Goal: Task Accomplishment & Management: Complete application form

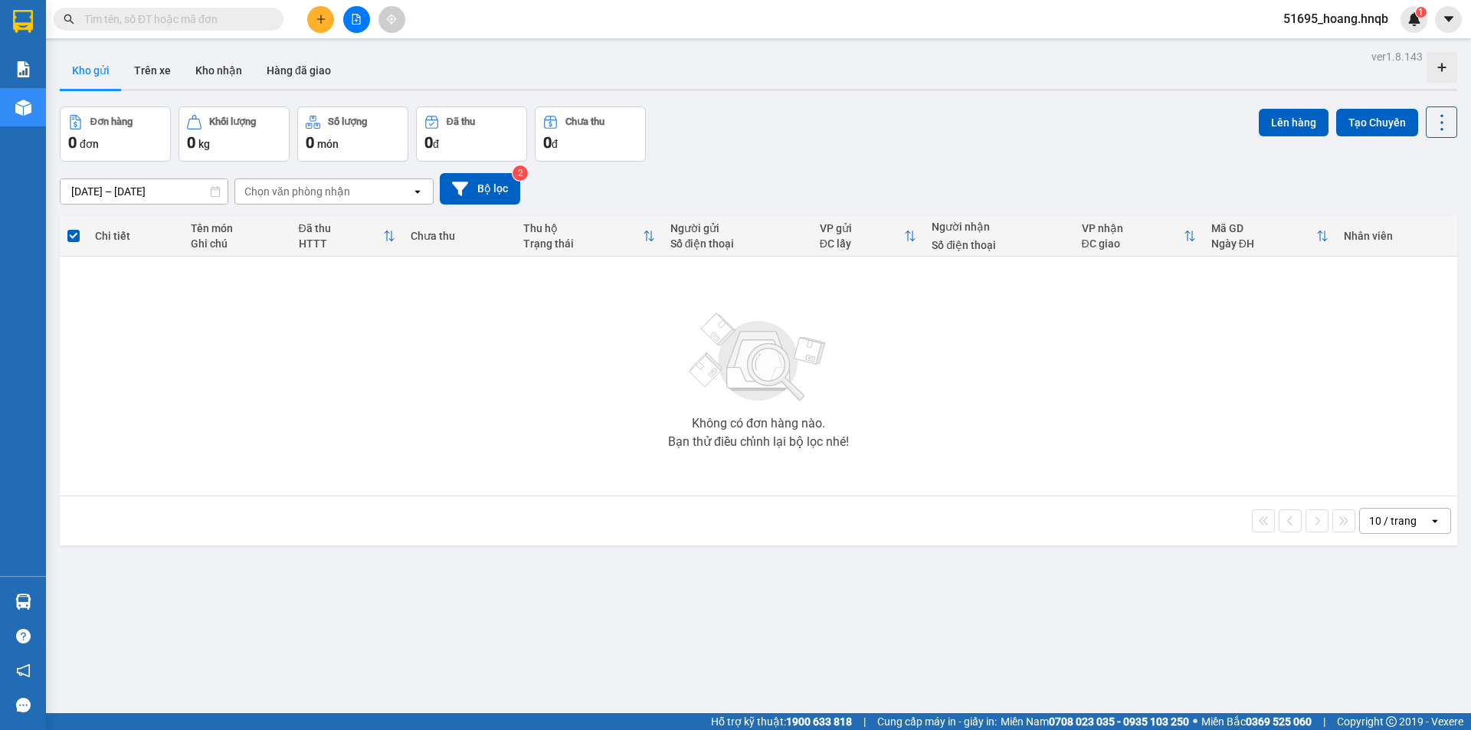
click at [310, 21] on button at bounding box center [320, 19] width 27 height 27
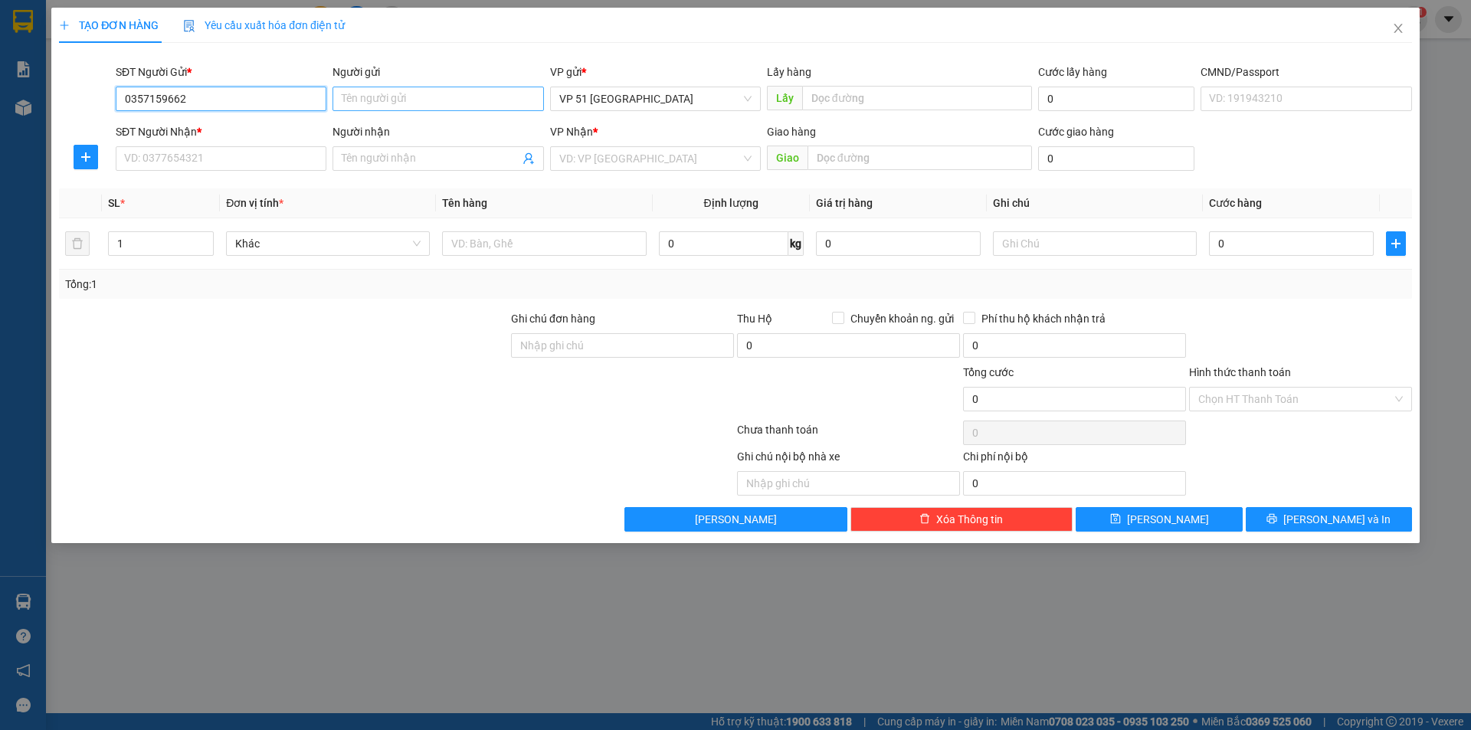
type input "0357159662"
click at [447, 107] on input "Người gửi" at bounding box center [438, 99] width 211 height 25
type input "thang"
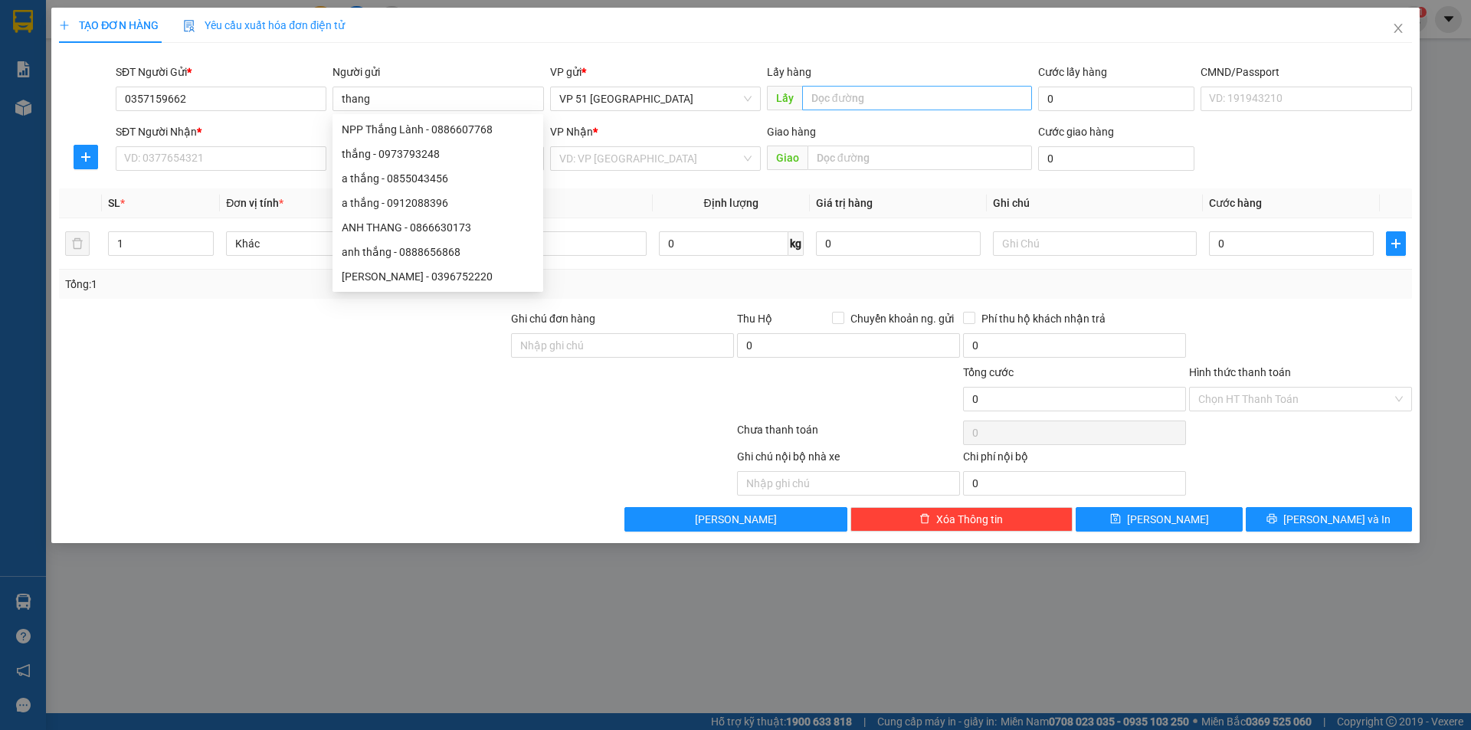
drag, startPoint x: 866, startPoint y: 74, endPoint x: 865, endPoint y: 86, distance: 11.5
click at [865, 86] on div "Lấy hàng Lấy" at bounding box center [899, 91] width 265 height 54
click at [865, 90] on input "text" at bounding box center [917, 98] width 230 height 25
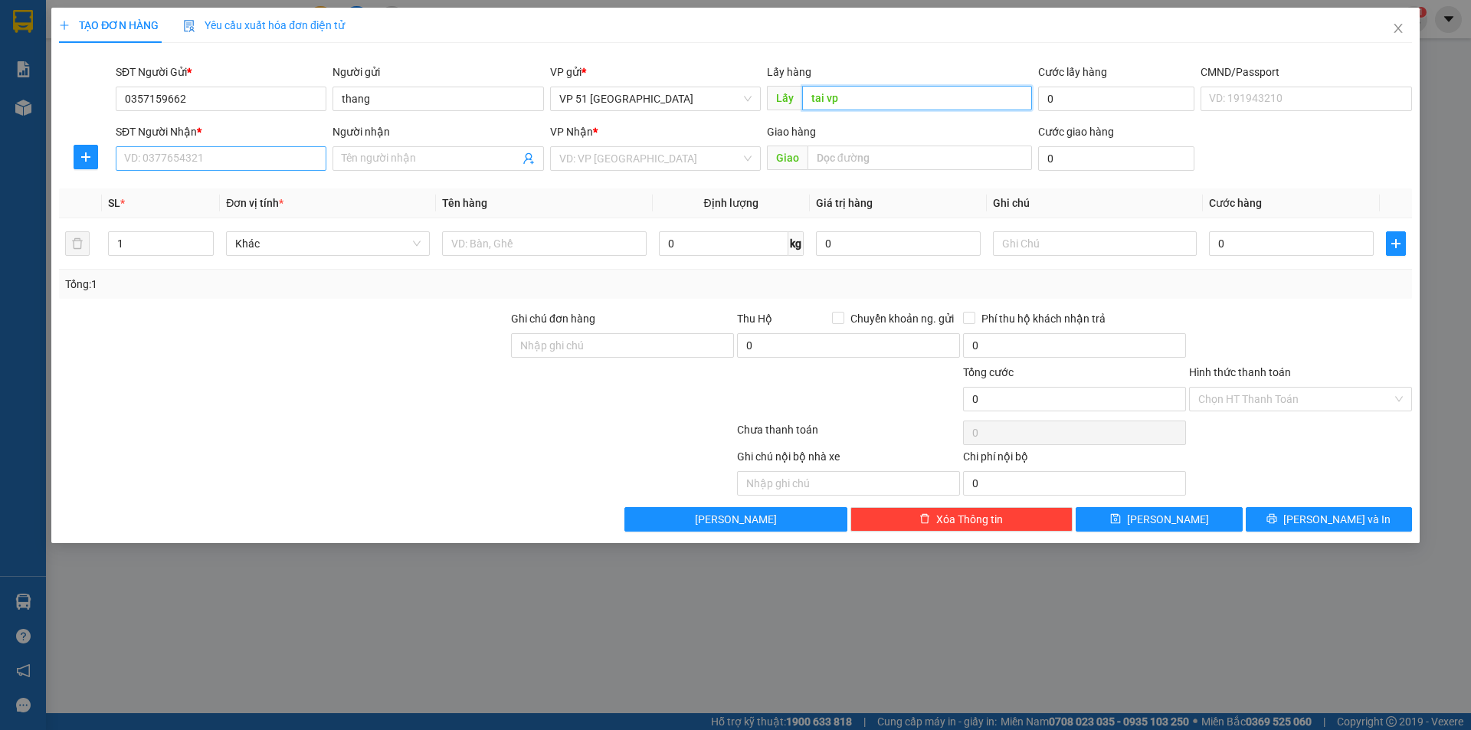
type input "tai vp"
click at [222, 156] on input "SĐT Người Nhận *" at bounding box center [221, 158] width 211 height 25
type input "0976656520"
click at [381, 149] on span at bounding box center [438, 158] width 211 height 25
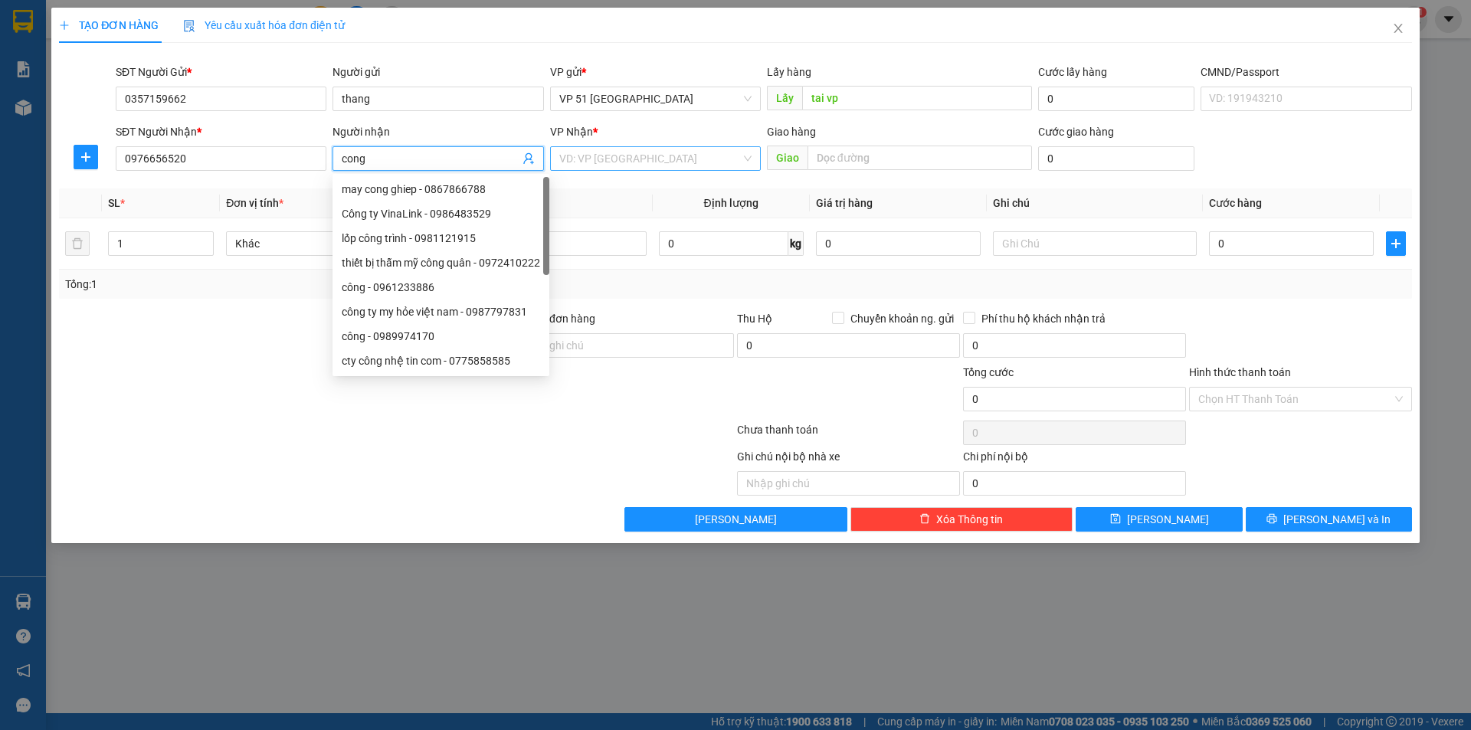
type input "cong"
click at [678, 155] on input "search" at bounding box center [650, 158] width 182 height 23
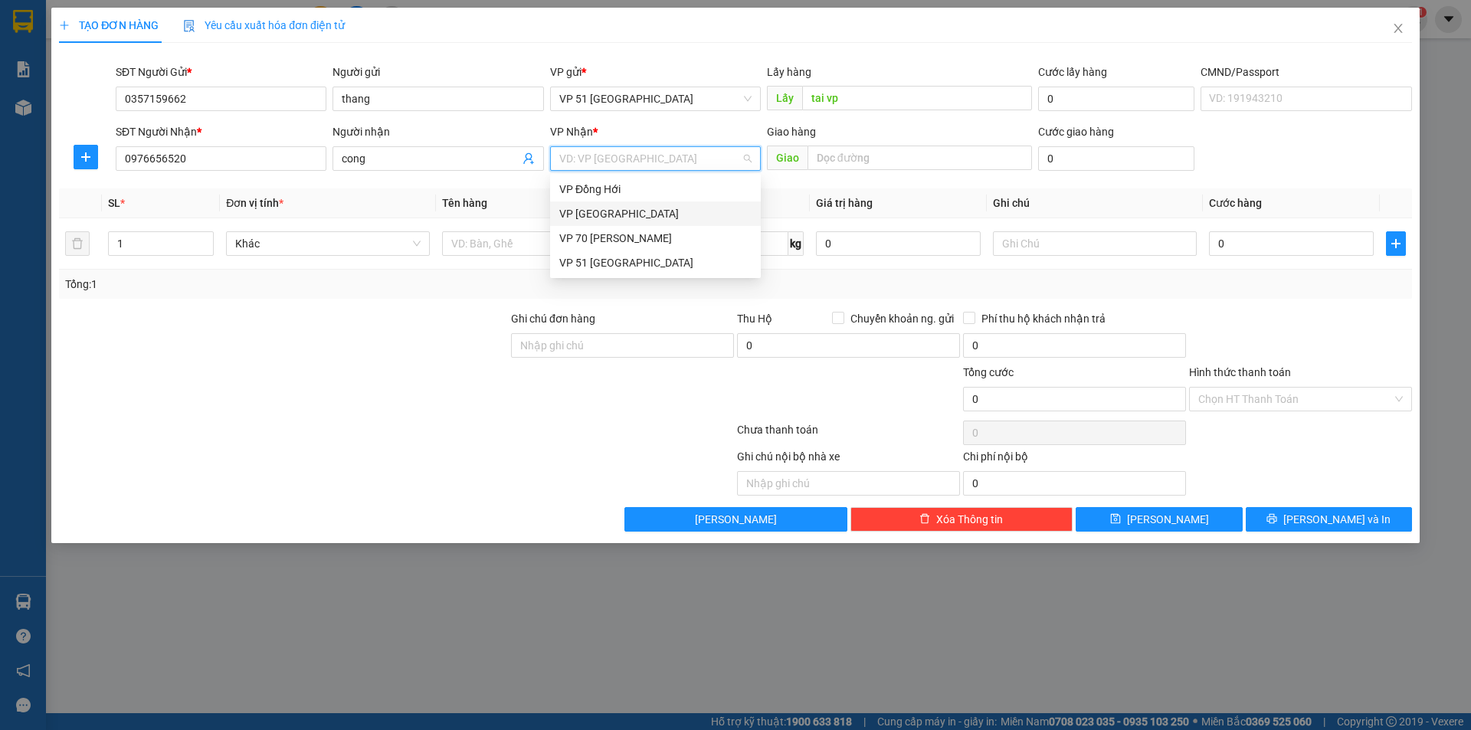
click at [659, 209] on div "VP [GEOGRAPHIC_DATA]" at bounding box center [655, 213] width 192 height 17
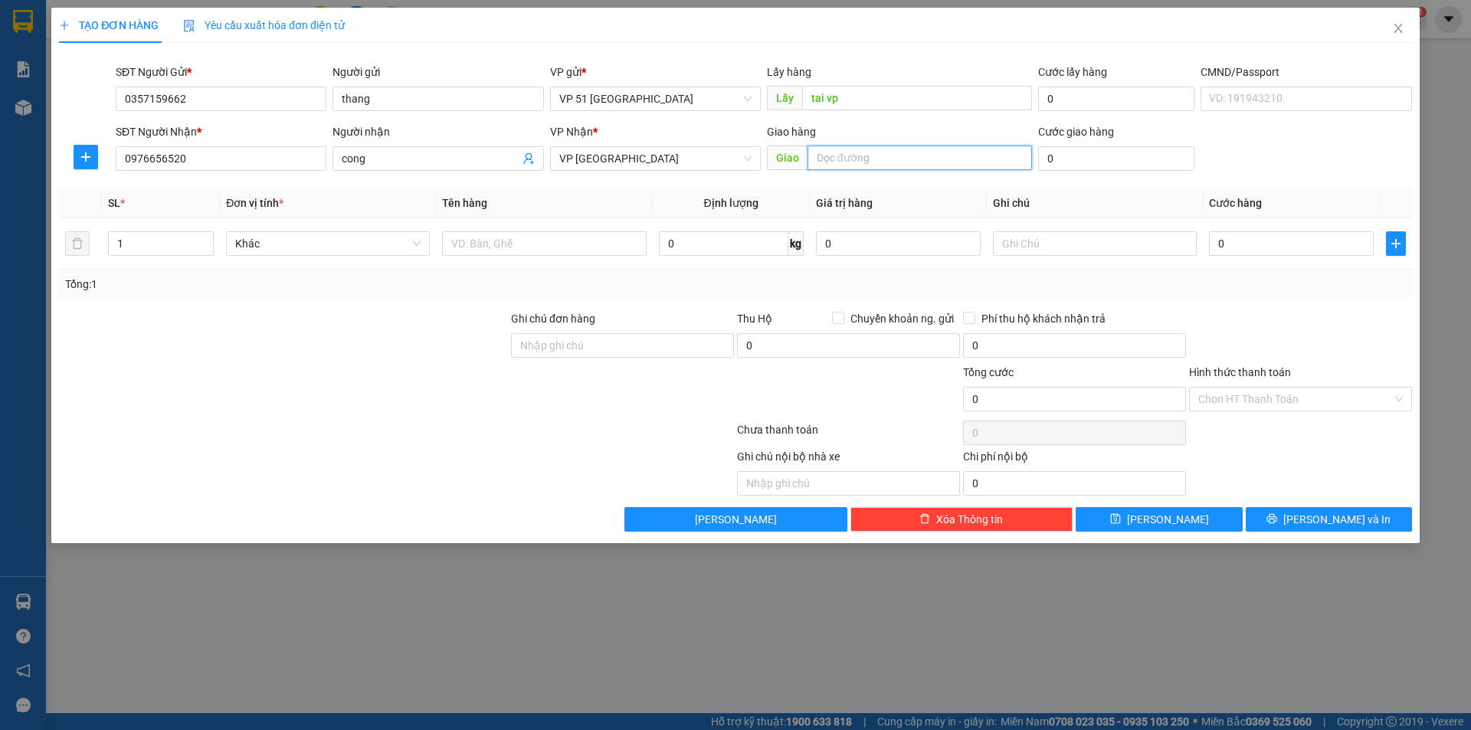
click at [883, 162] on input "text" at bounding box center [920, 158] width 224 height 25
click at [887, 159] on input "vp" at bounding box center [920, 158] width 224 height 25
click at [903, 162] on input "vp qu tin êảng" at bounding box center [920, 158] width 224 height 25
click at [903, 166] on input "vp qu t ếnêảng" at bounding box center [920, 158] width 224 height 25
click at [958, 169] on input "vp quangtiens én" at bounding box center [920, 158] width 224 height 25
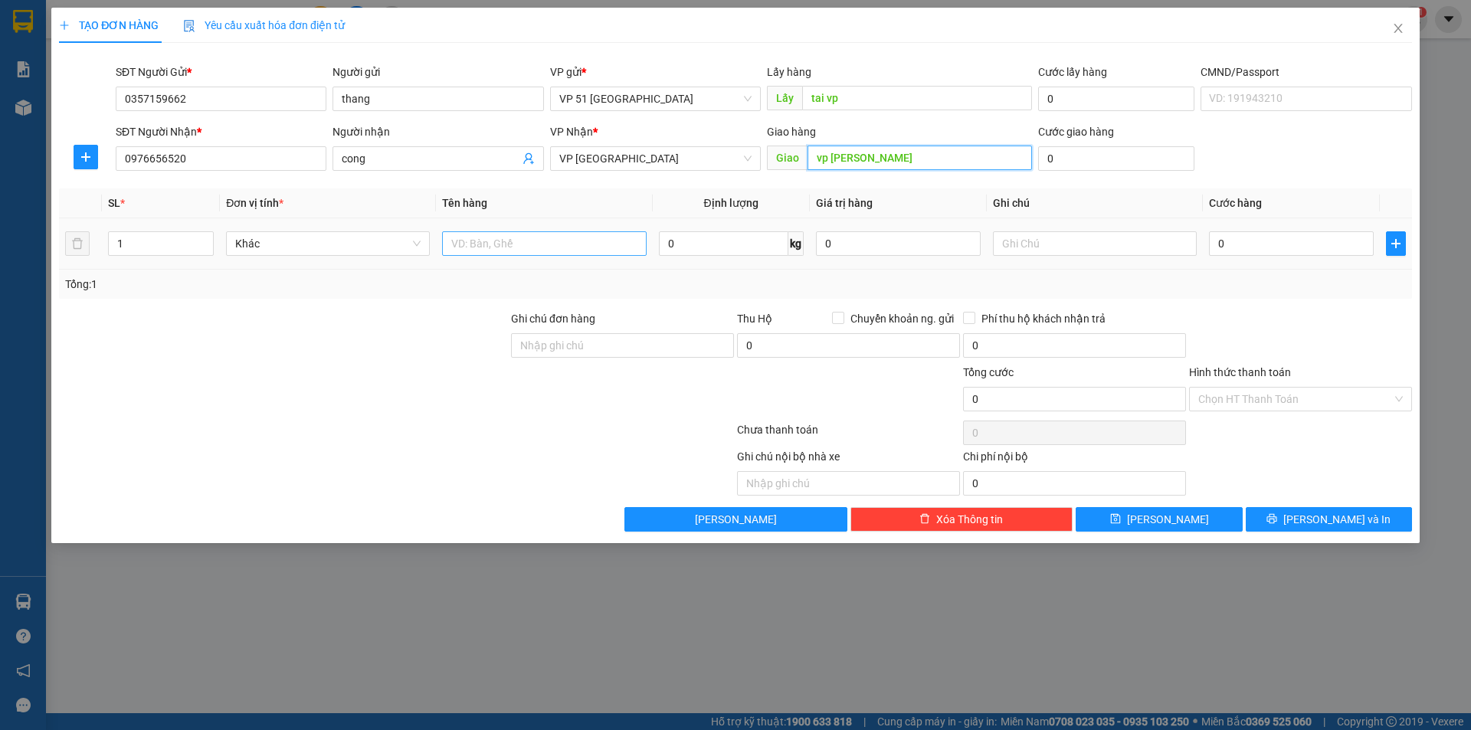
type input "vp [PERSON_NAME]"
click at [480, 238] on div at bounding box center [544, 243] width 204 height 31
click at [480, 239] on input "text" at bounding box center [544, 243] width 204 height 25
type input "dien tu"
click at [1273, 241] on input "0" at bounding box center [1291, 243] width 165 height 25
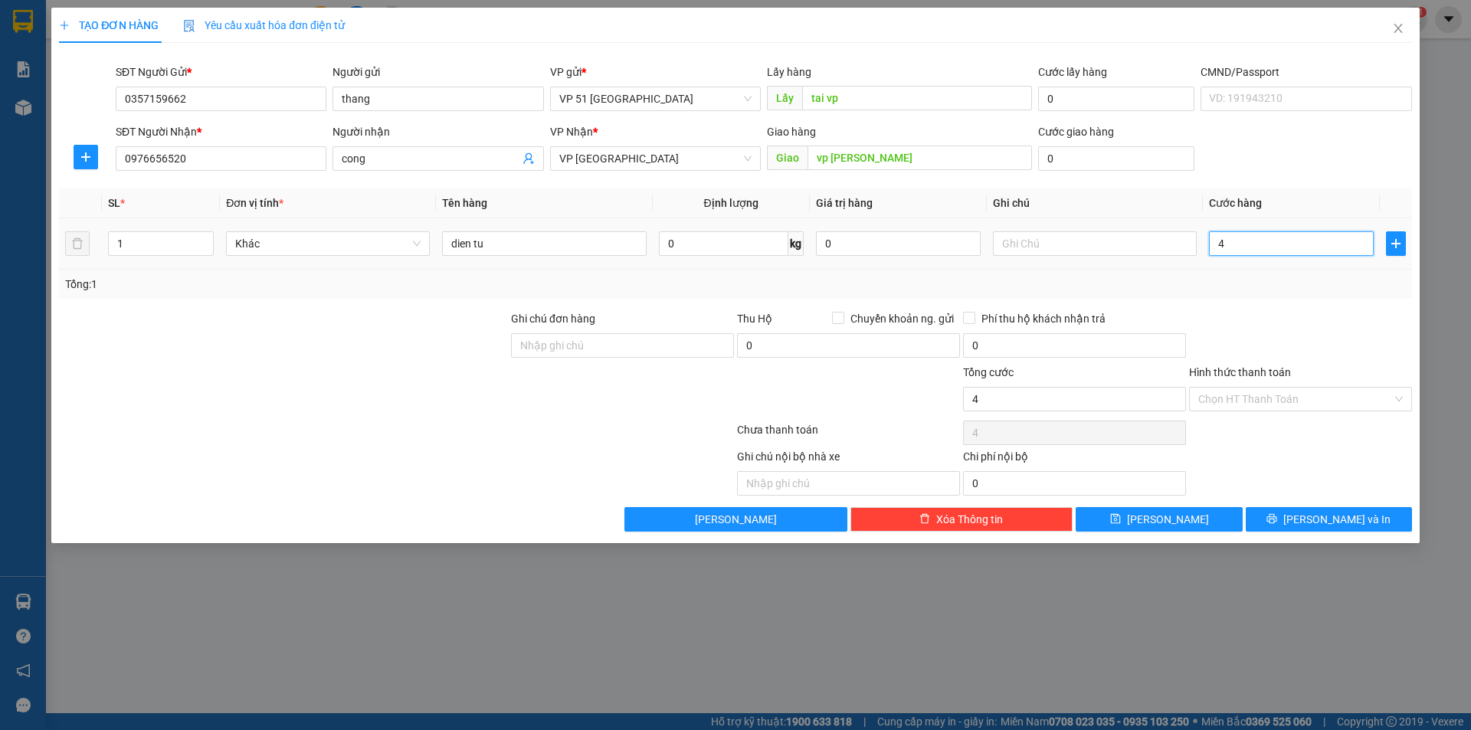
type input "4"
type input "40"
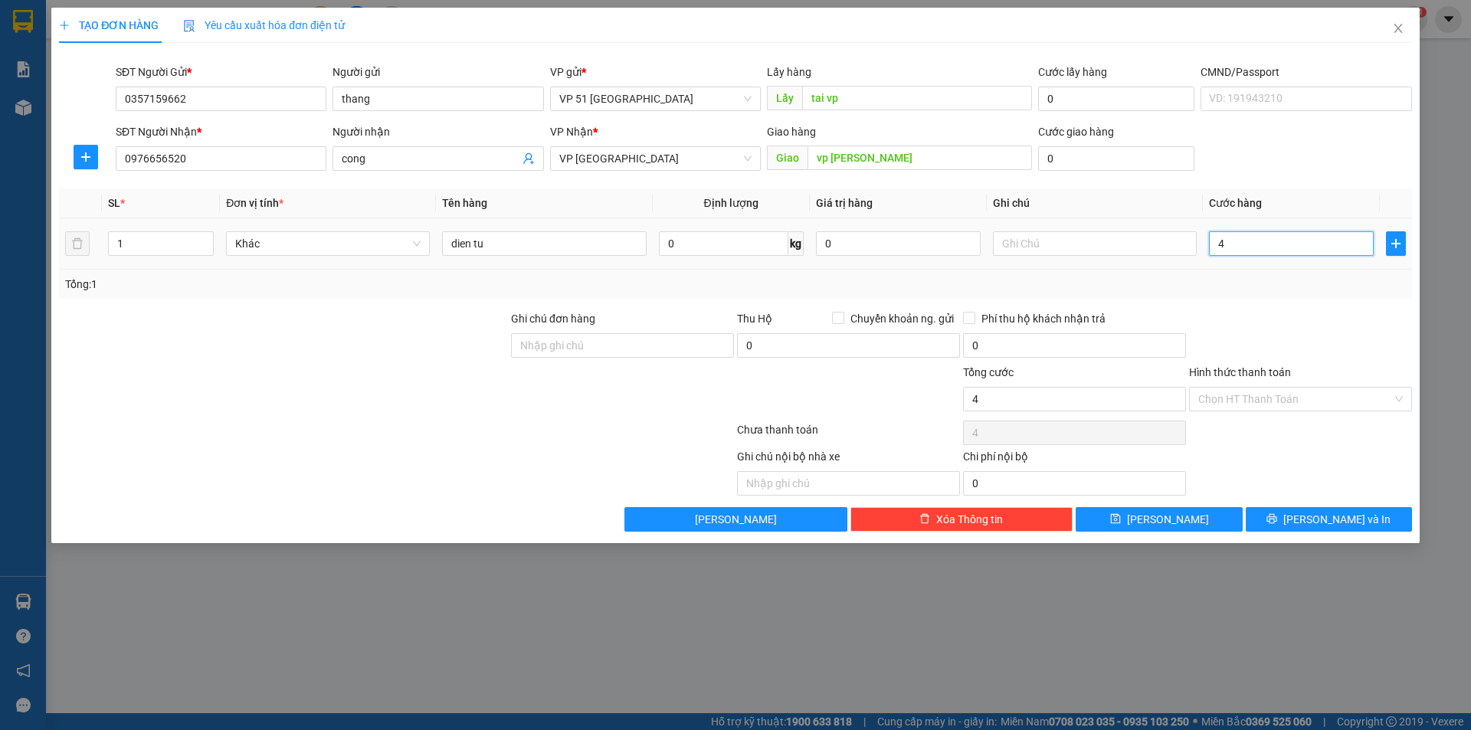
type input "40"
type input "400"
type input "4.000"
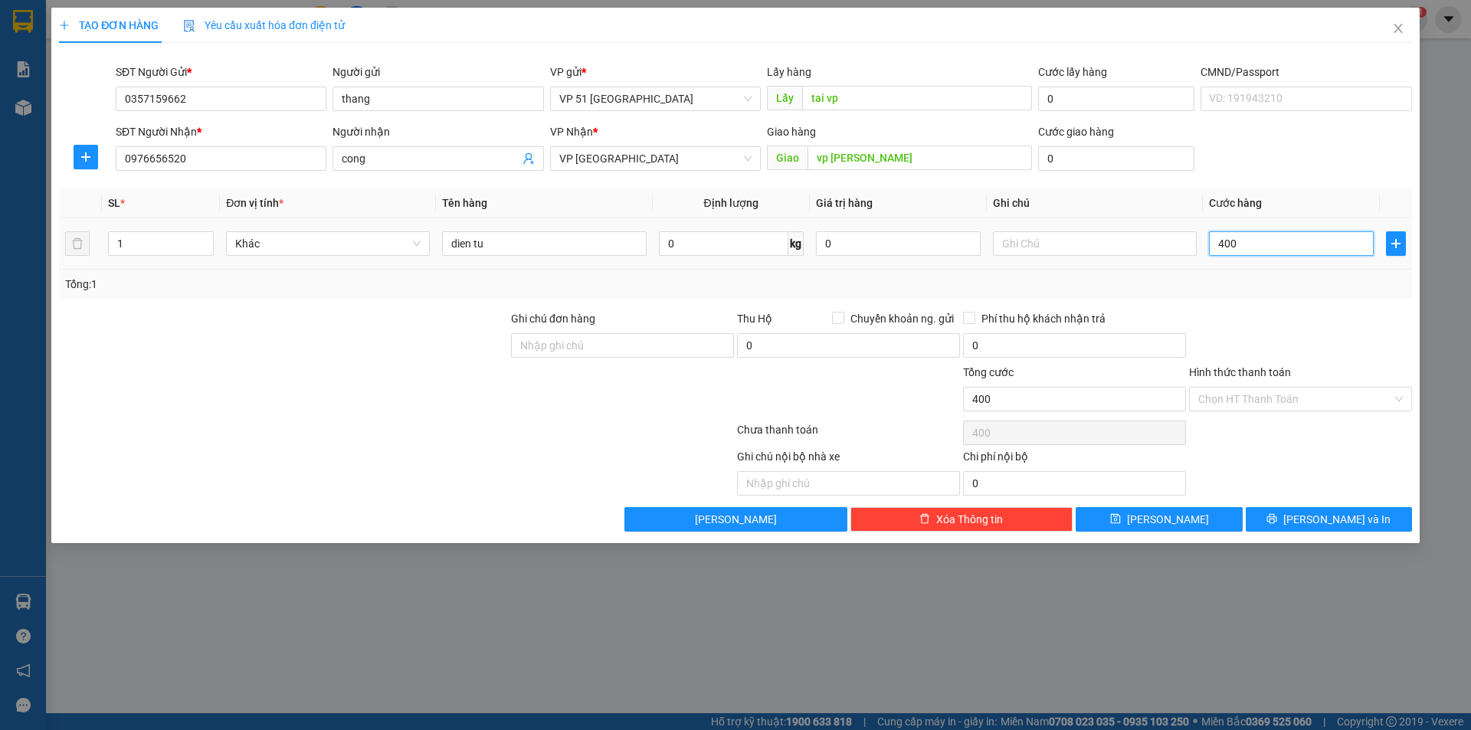
type input "4.000"
type input "40.000"
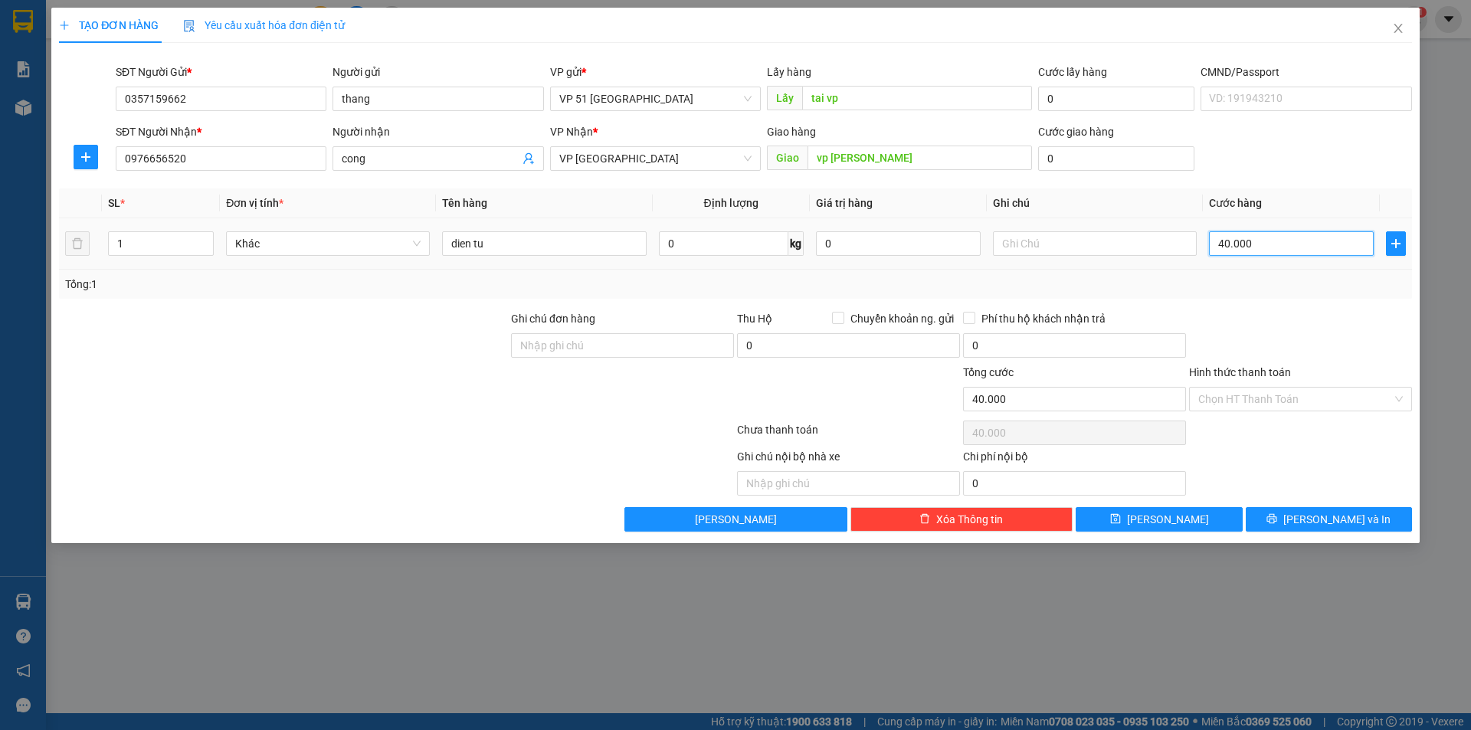
type input "4.000"
type input "400"
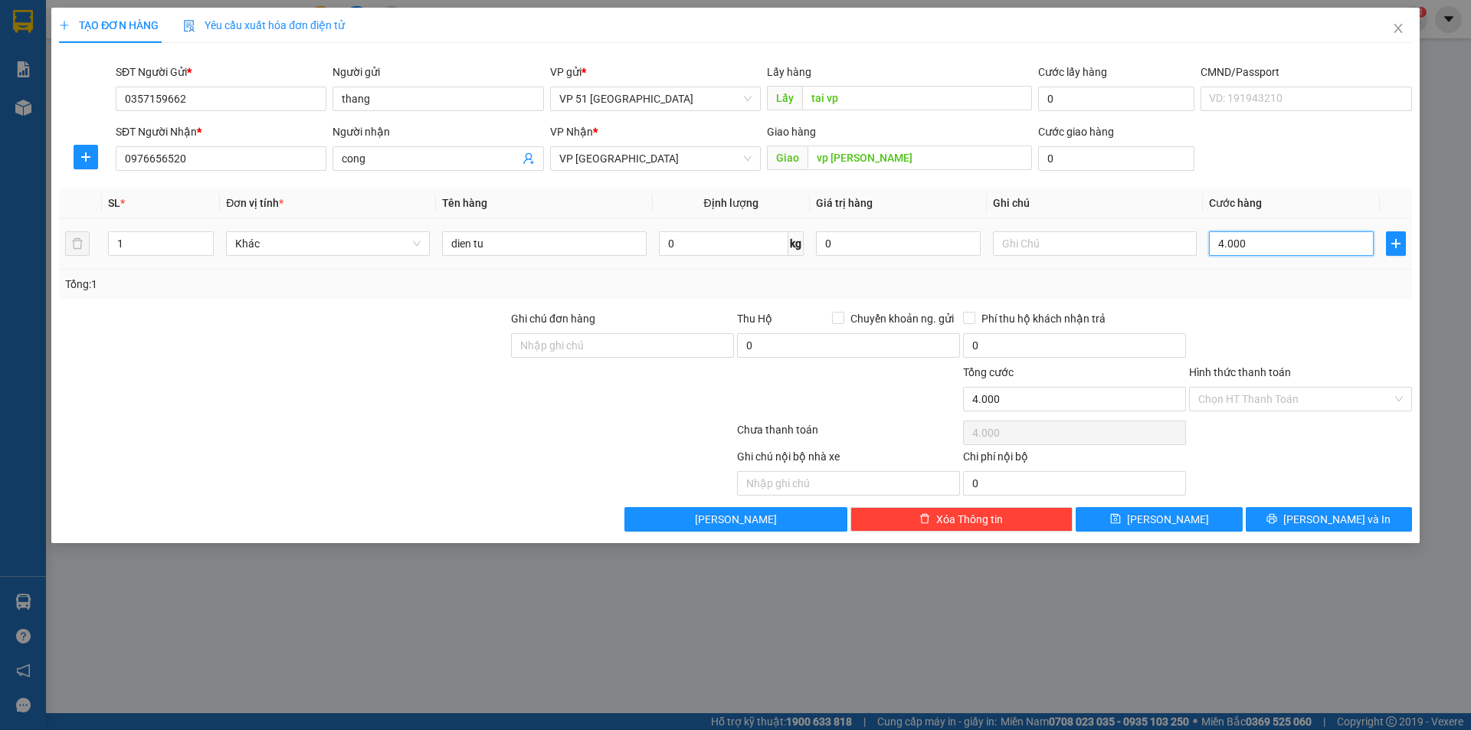
type input "400"
type input "0"
type input "03"
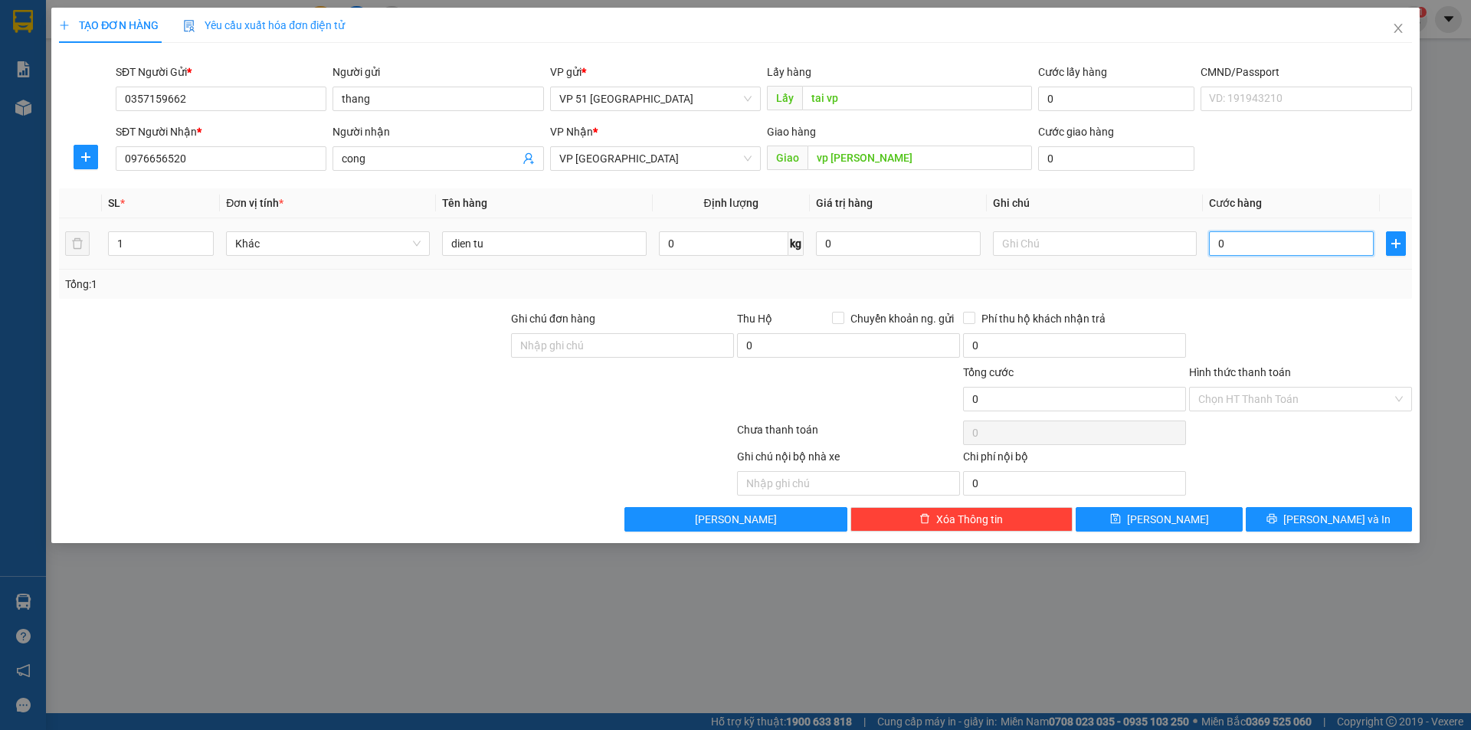
type input "3"
type input "030"
type input "30"
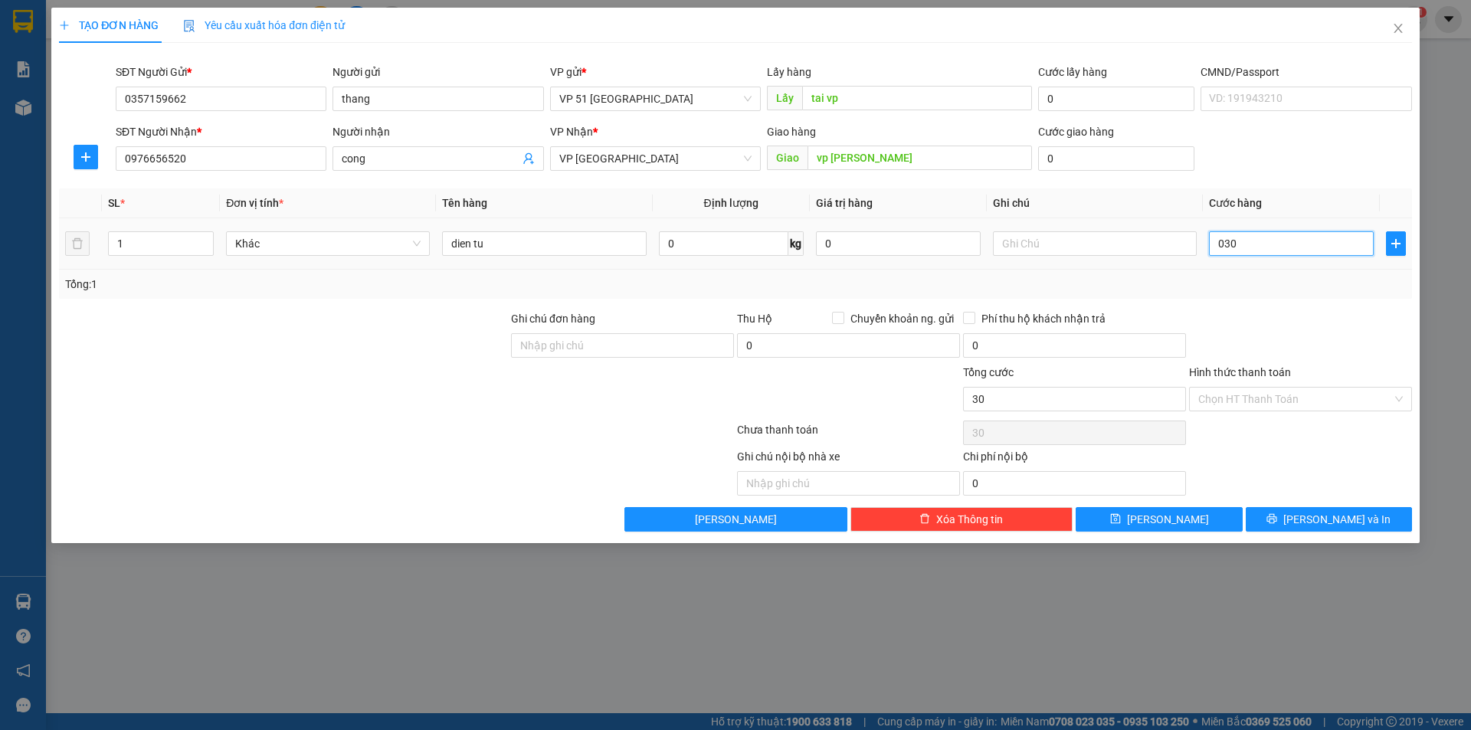
type input "0.300"
type input "300"
type input "030"
type input "30"
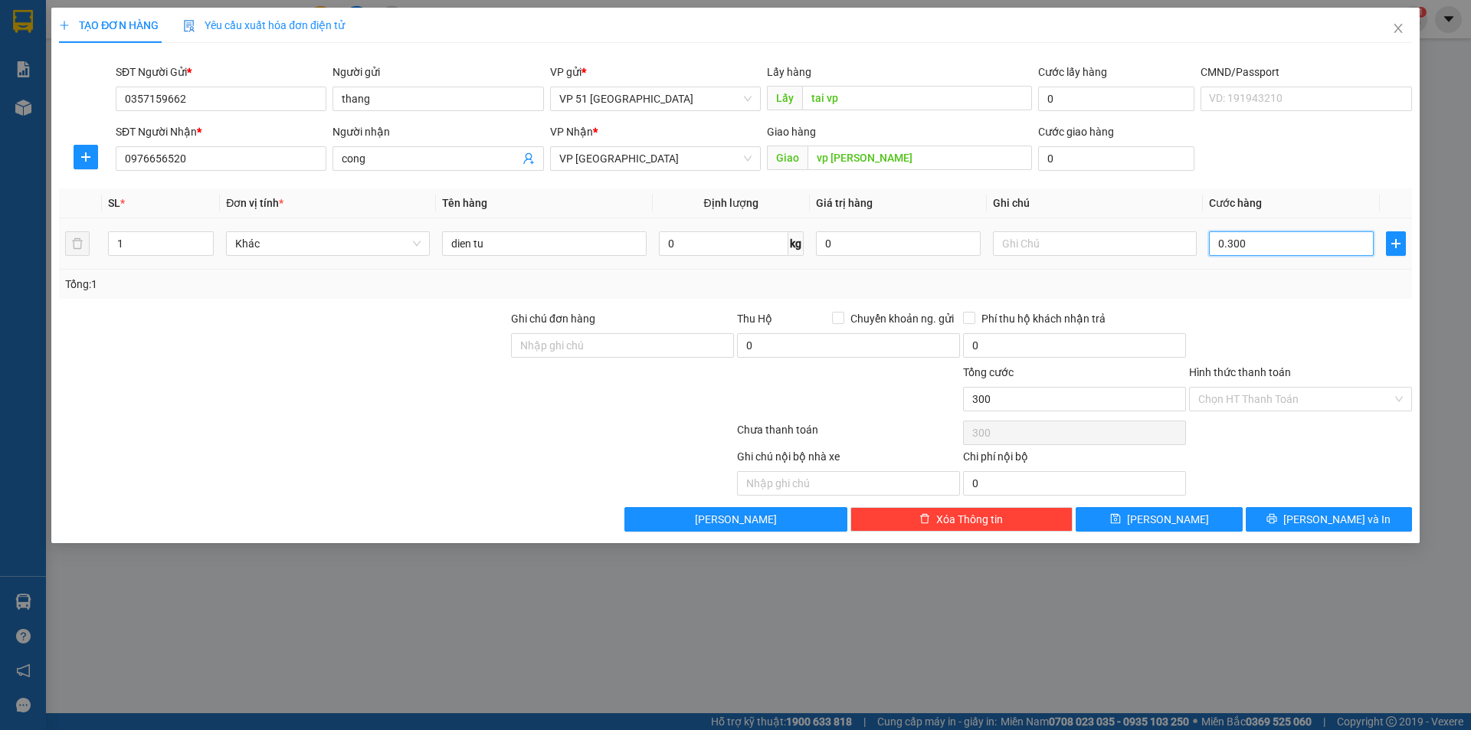
type input "30"
type input "0"
click at [1214, 253] on input "0" at bounding box center [1291, 243] width 165 height 25
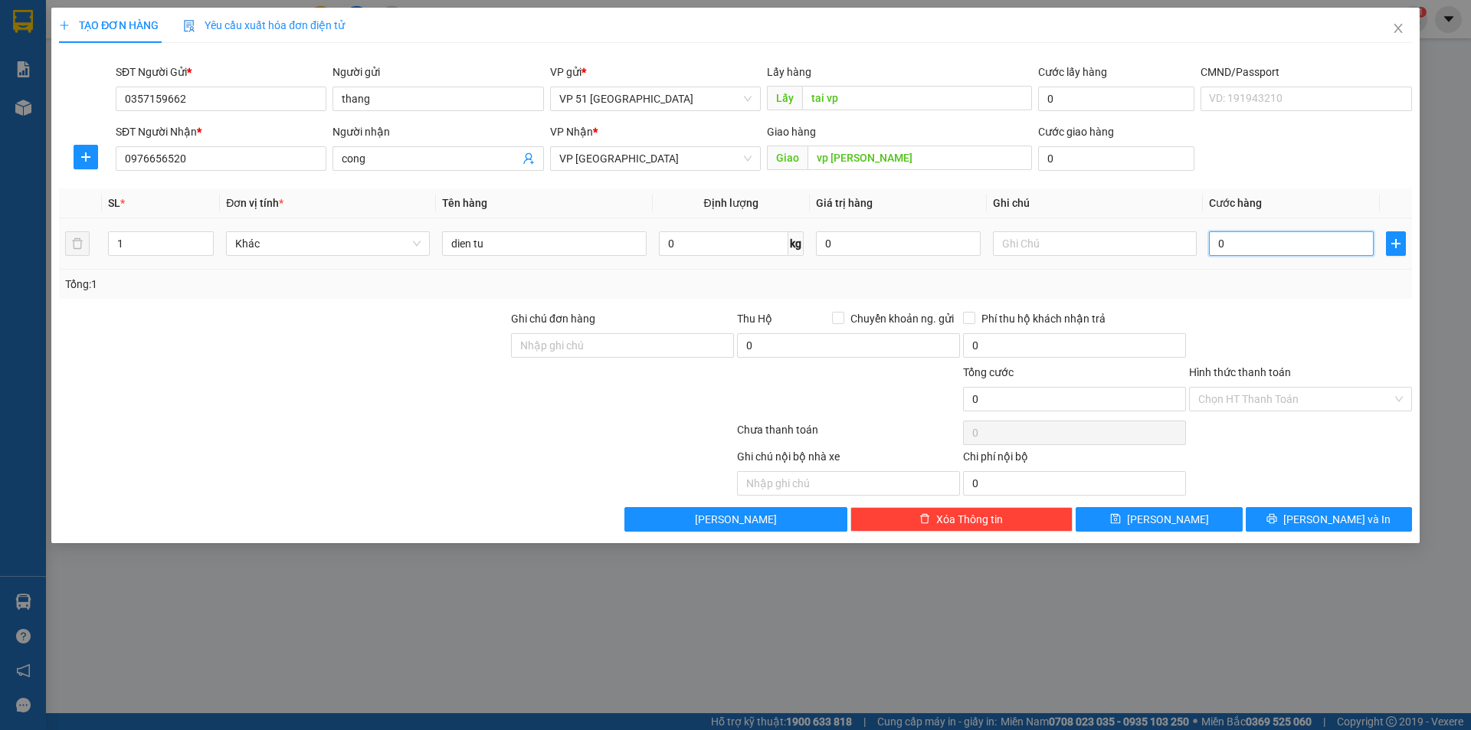
type input "30"
type input "300"
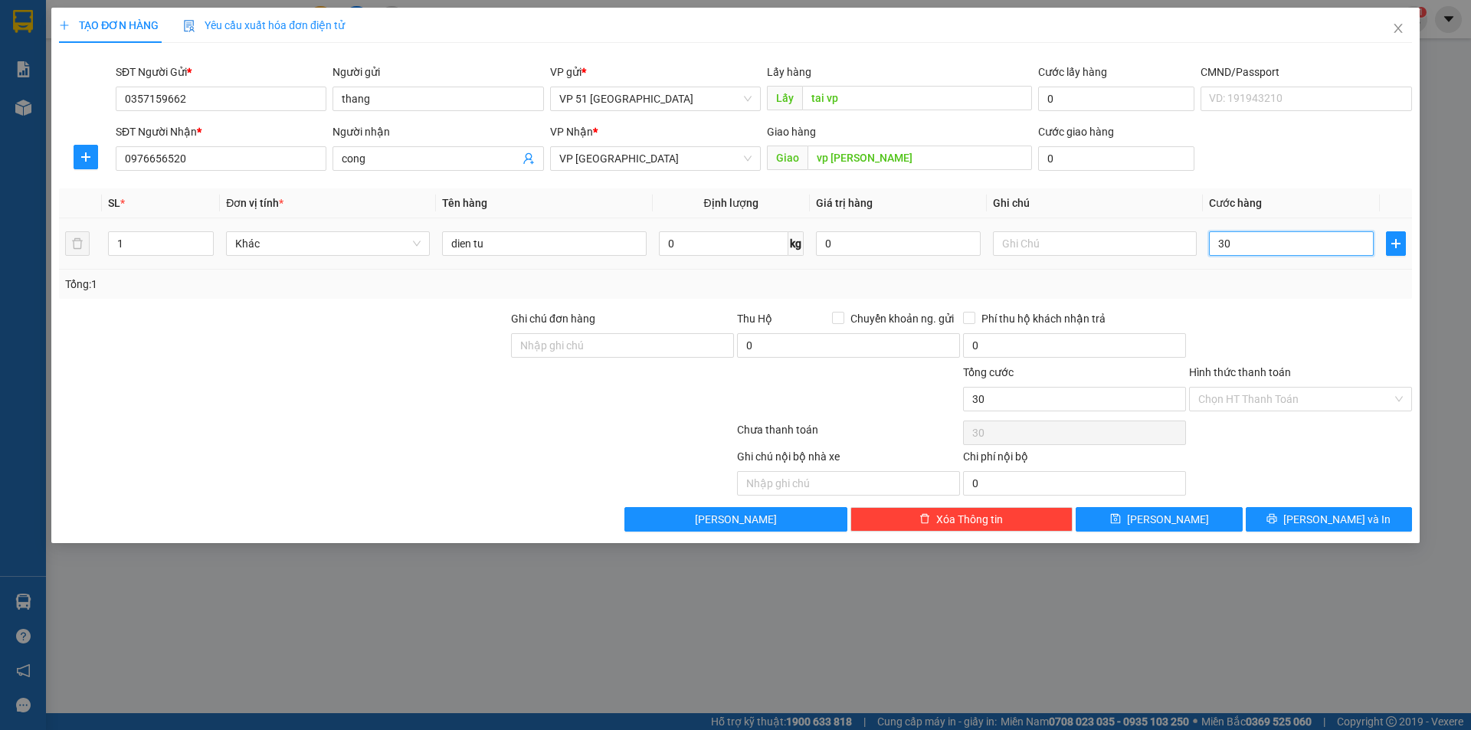
type input "300"
type input "3.000"
type input "30.000"
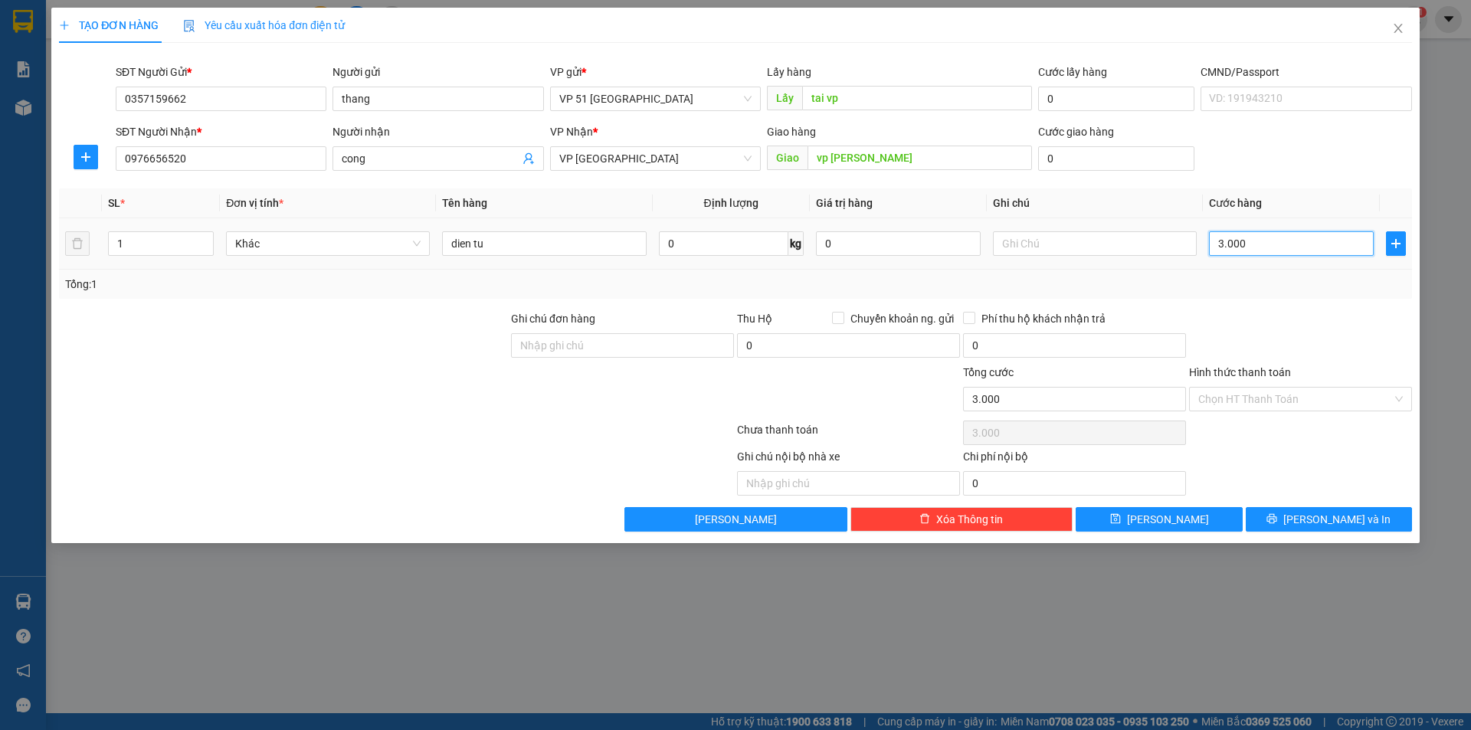
type input "30.000"
click at [646, 349] on input "Ghi chú đơn hàng" at bounding box center [622, 345] width 223 height 25
type input "Chưa thanh toán cước"
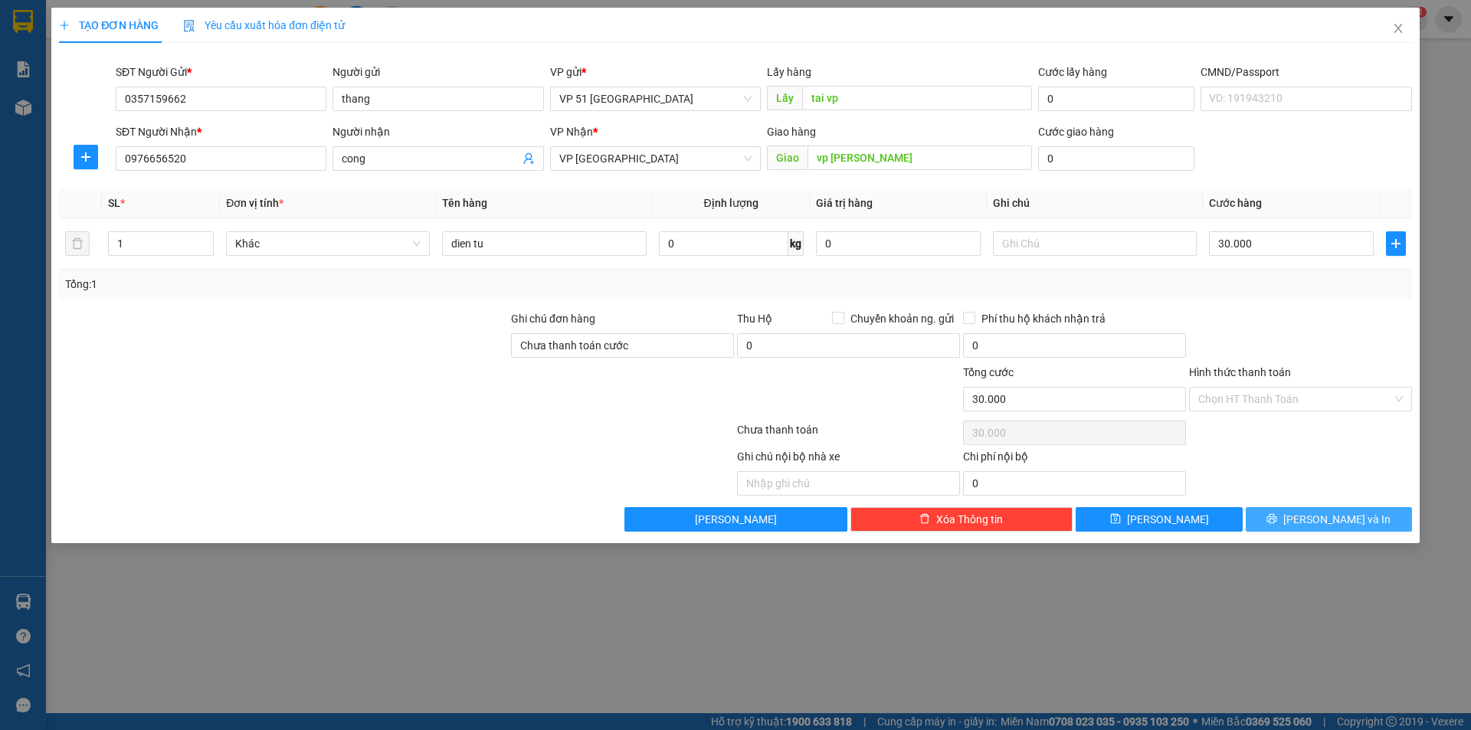
click at [1297, 521] on button "[PERSON_NAME] và In" at bounding box center [1329, 519] width 166 height 25
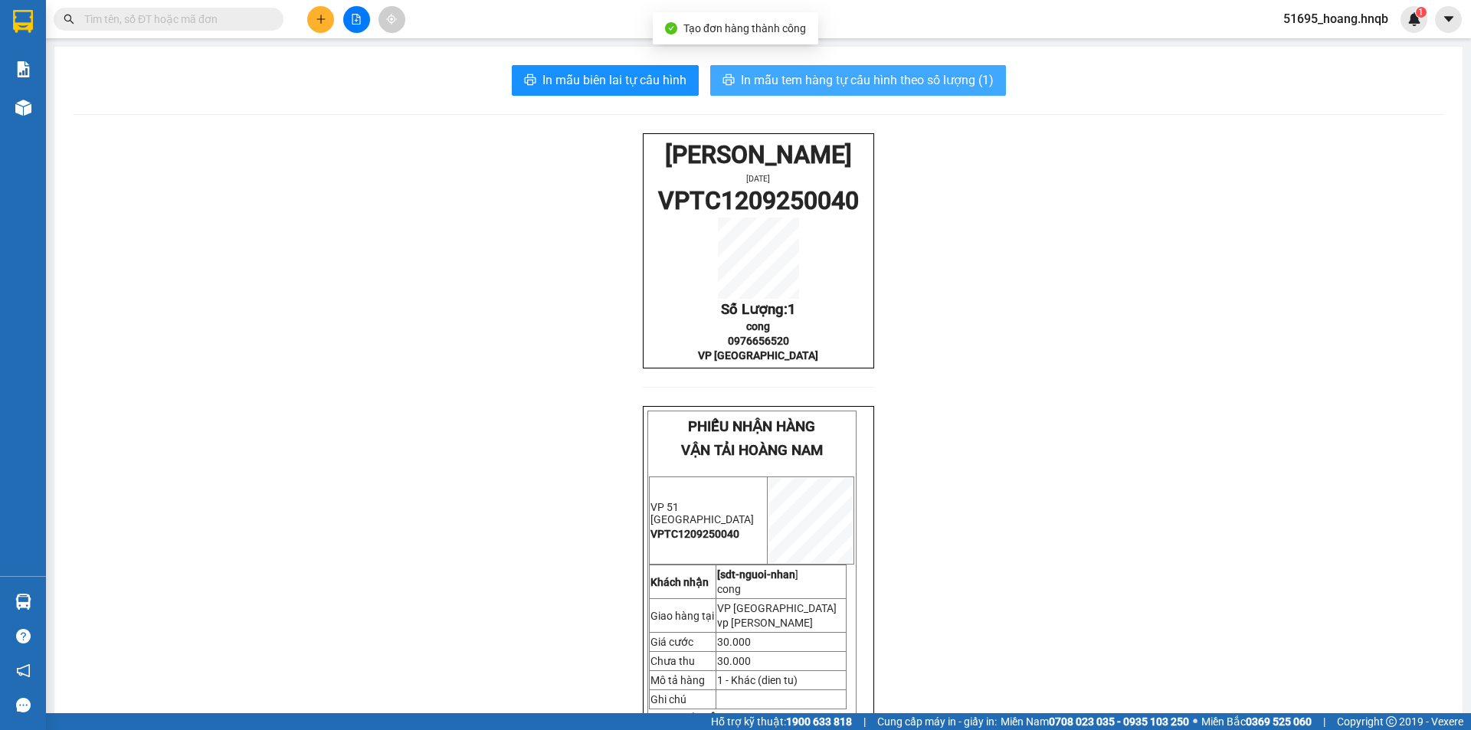
click at [895, 74] on span "In mẫu tem hàng tự cấu hình theo số lượng (1)" at bounding box center [867, 79] width 253 height 19
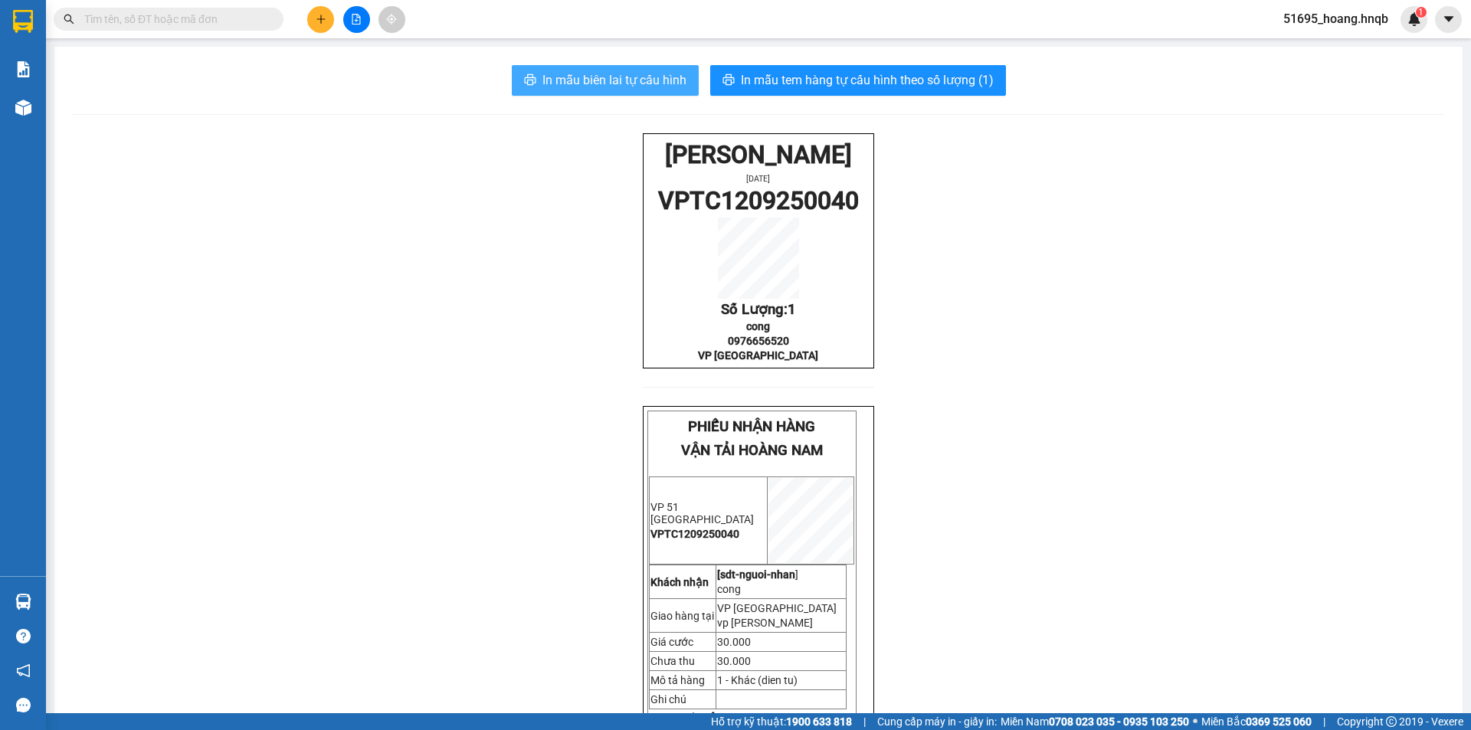
click at [630, 85] on span "In mẫu biên lai tự cấu hình" at bounding box center [614, 79] width 144 height 19
